Goal: Task Accomplishment & Management: Use online tool/utility

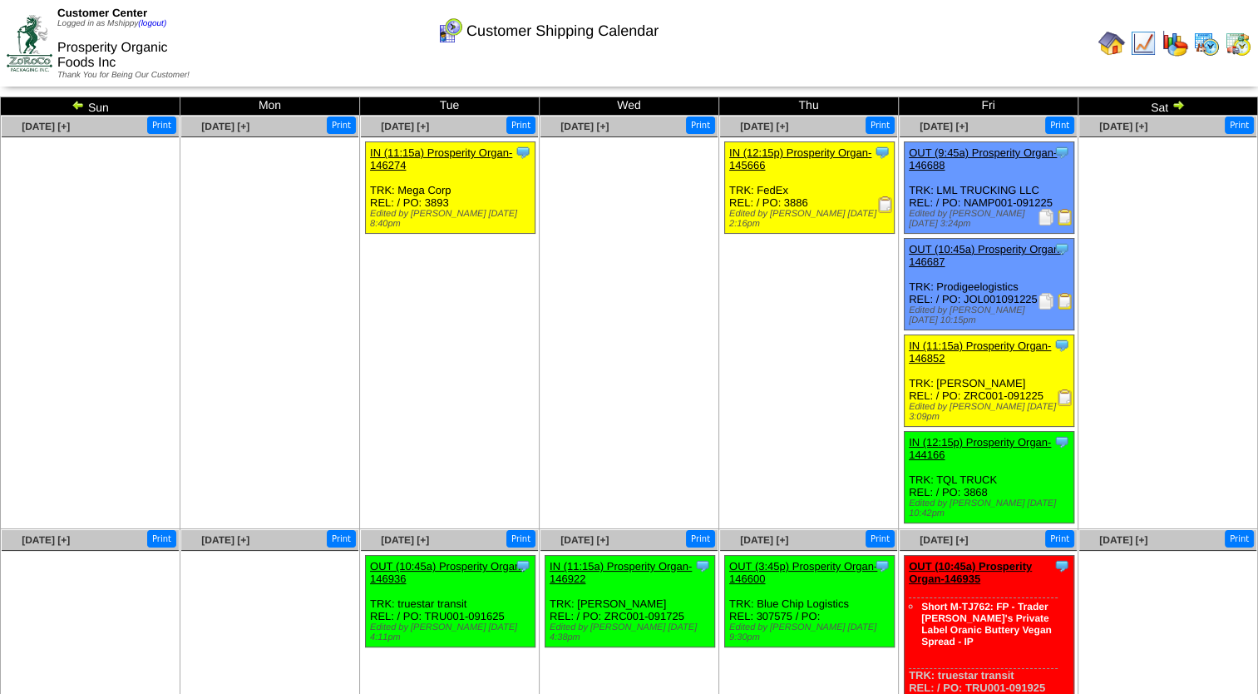
click at [1058, 301] on img at bounding box center [1065, 301] width 17 height 17
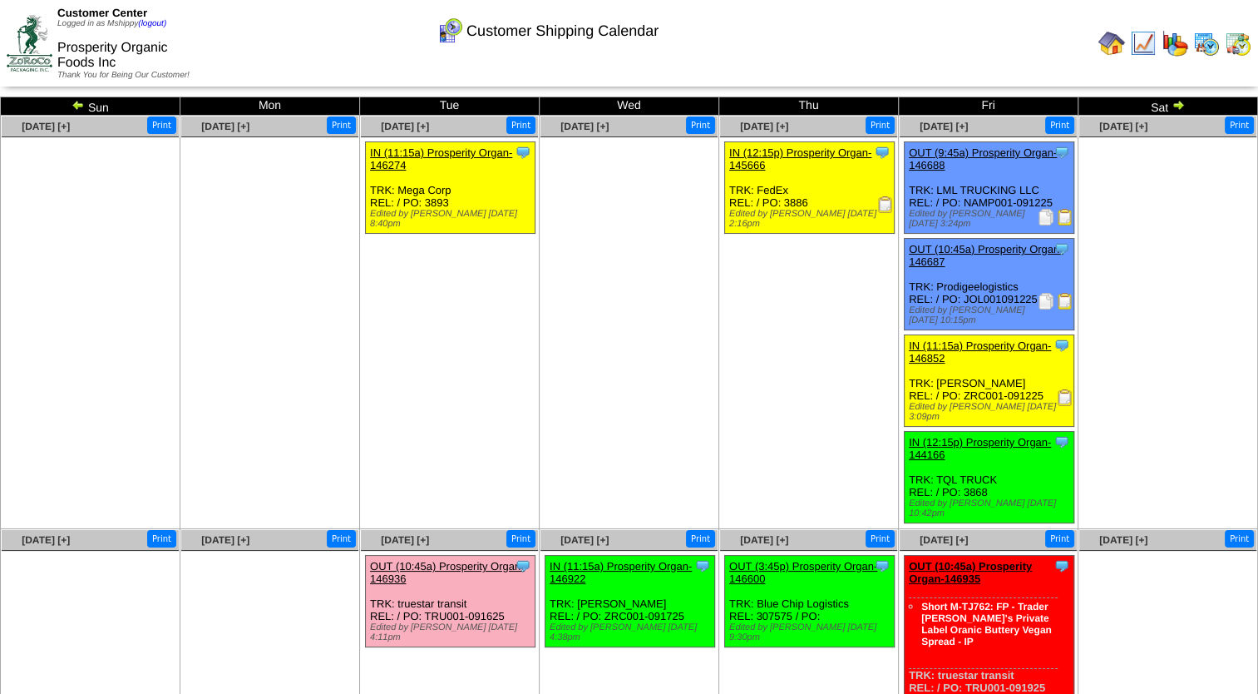
click at [432, 419] on td "[DATE] [+] Print Clone Item IN (11:15a) Prosperity Organ-146274 Prosperity Orga…" at bounding box center [450, 322] width 180 height 413
